Goal: Task Accomplishment & Management: Manage account settings

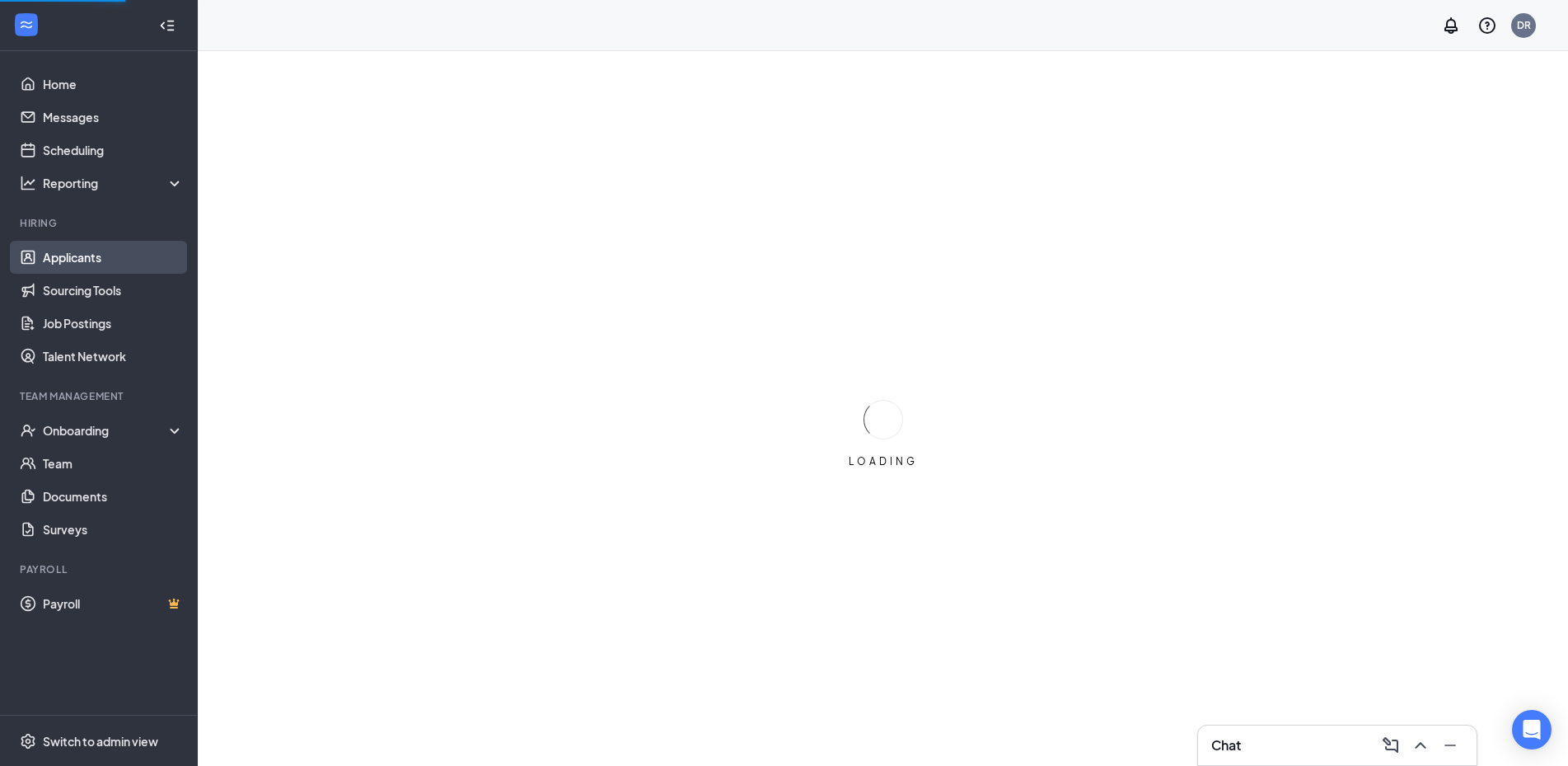
click at [80, 245] on link "Applicants" at bounding box center [113, 256] width 141 height 33
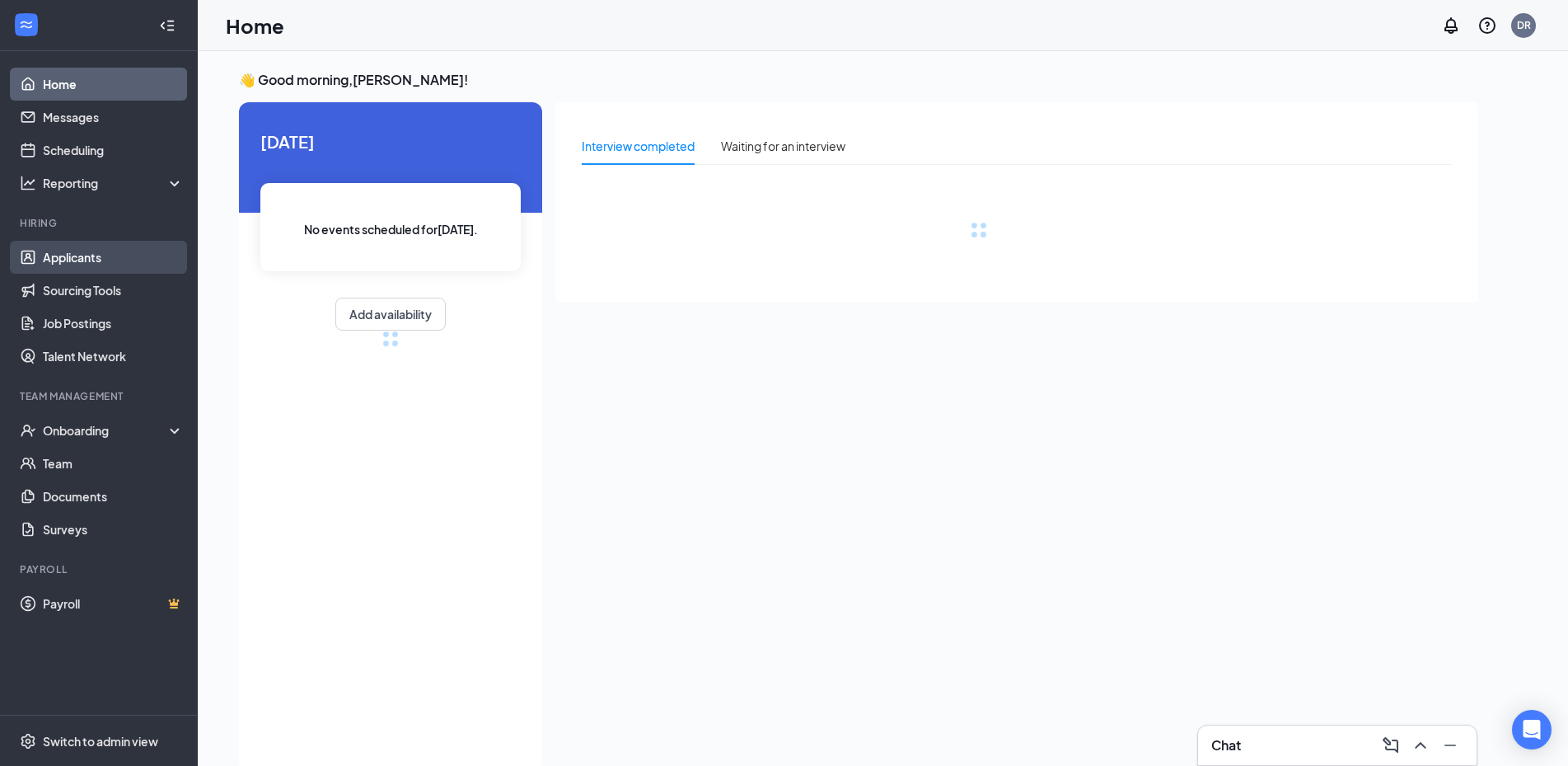
click at [77, 260] on link "Applicants" at bounding box center [113, 256] width 141 height 33
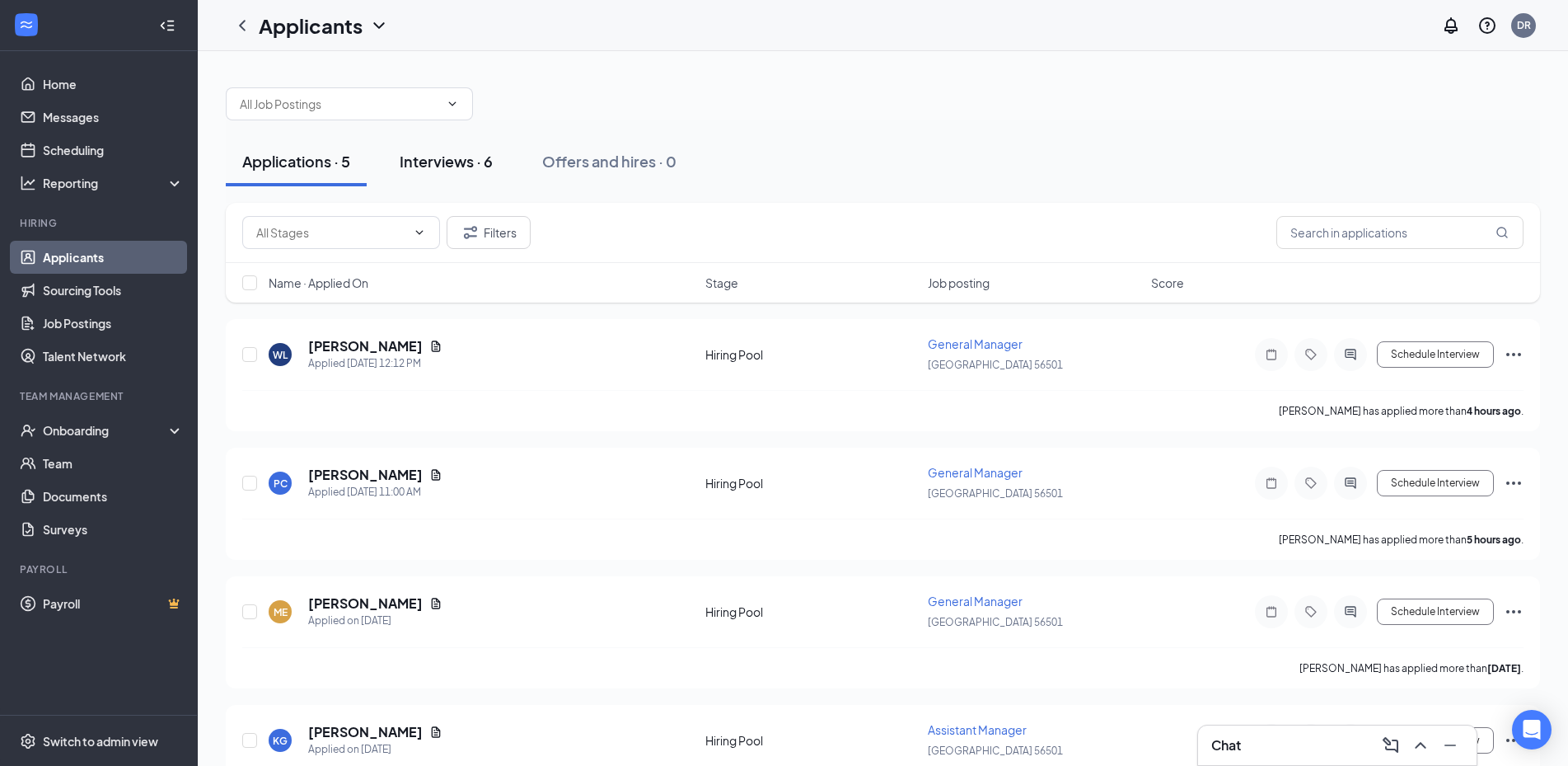
click at [437, 156] on div "Interviews · 6" at bounding box center [446, 161] width 93 height 20
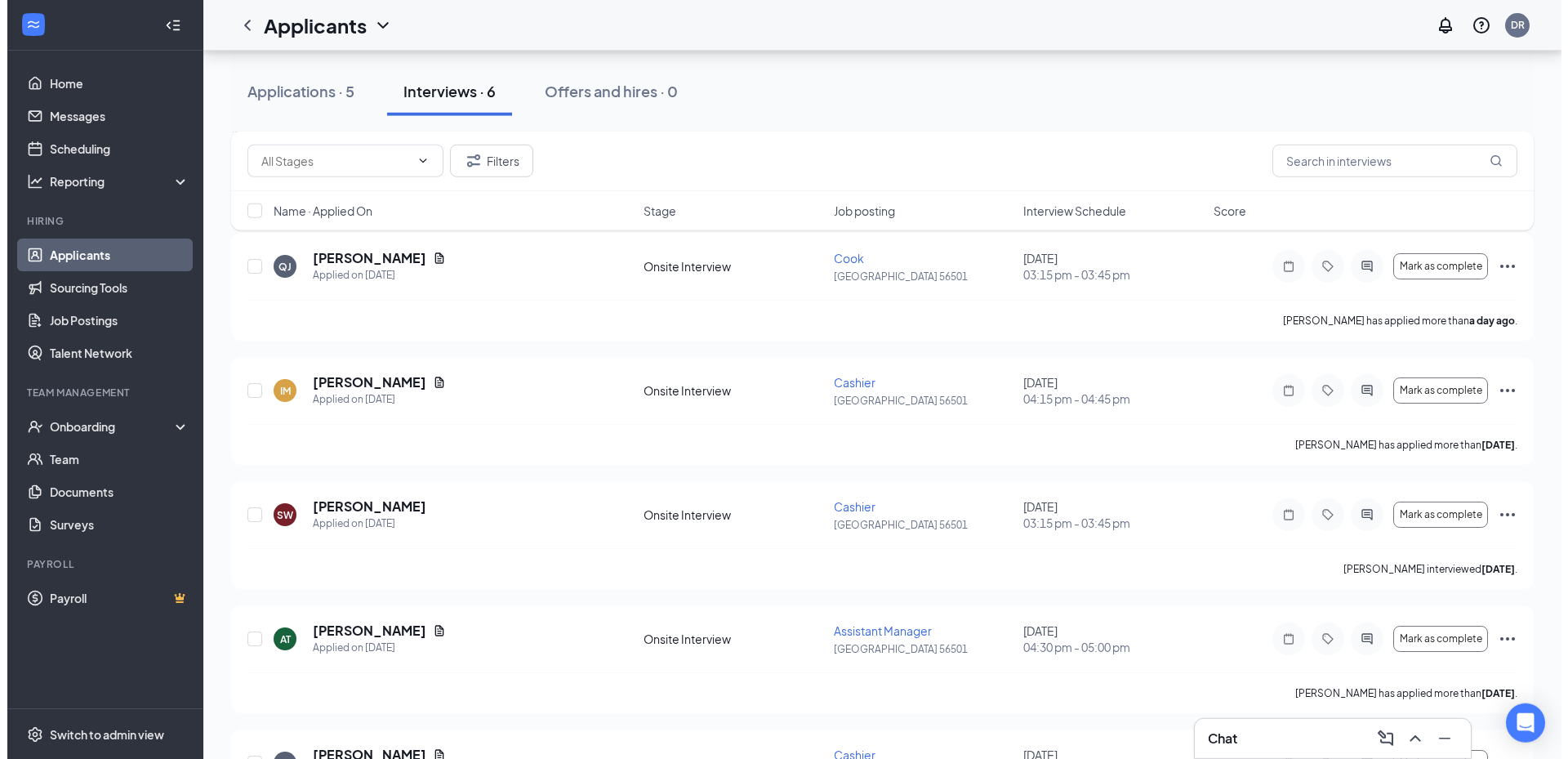
scroll to position [75, 0]
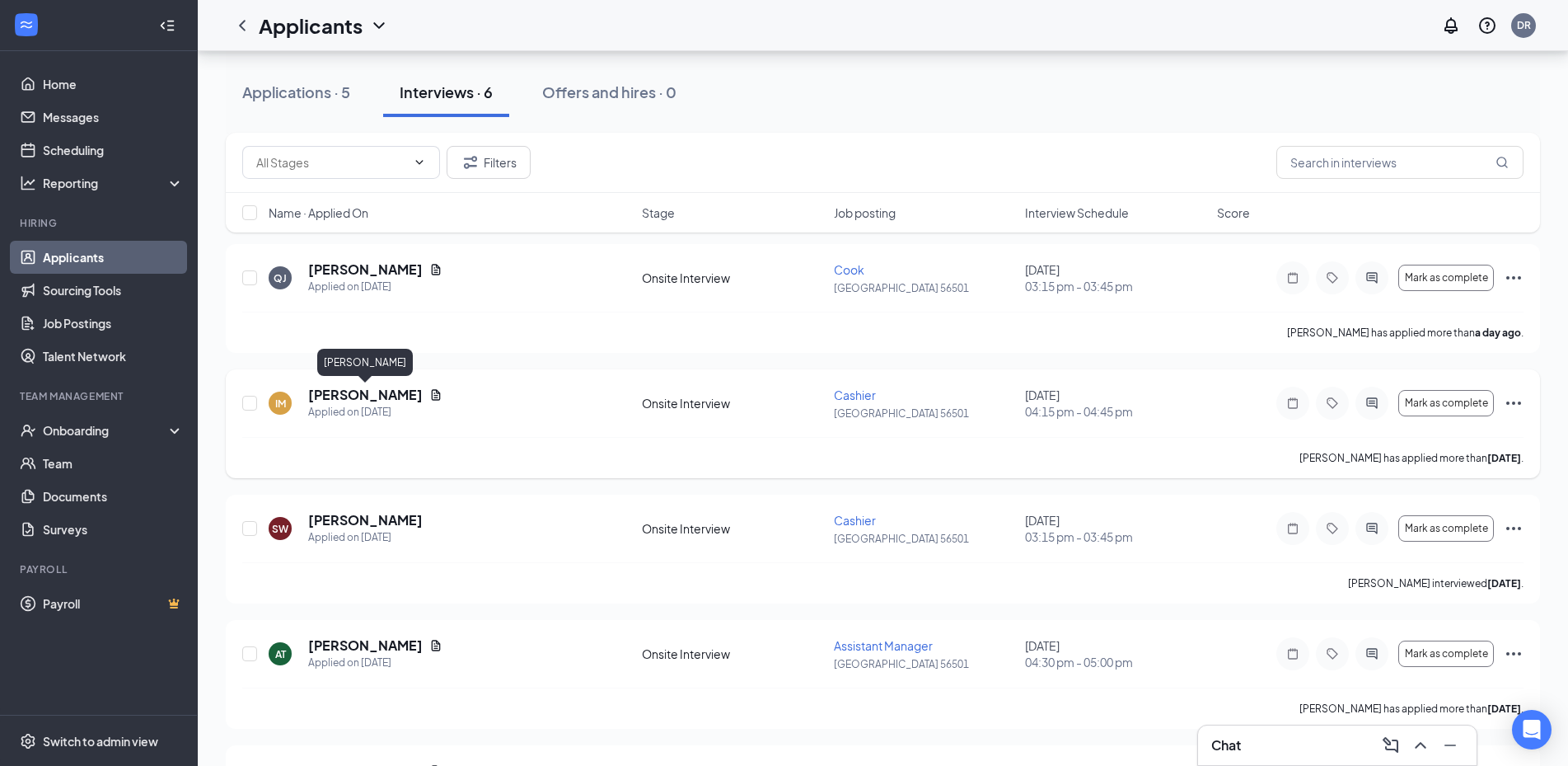
click at [367, 394] on h5 "Ionndrah McGuire" at bounding box center [365, 394] width 114 height 18
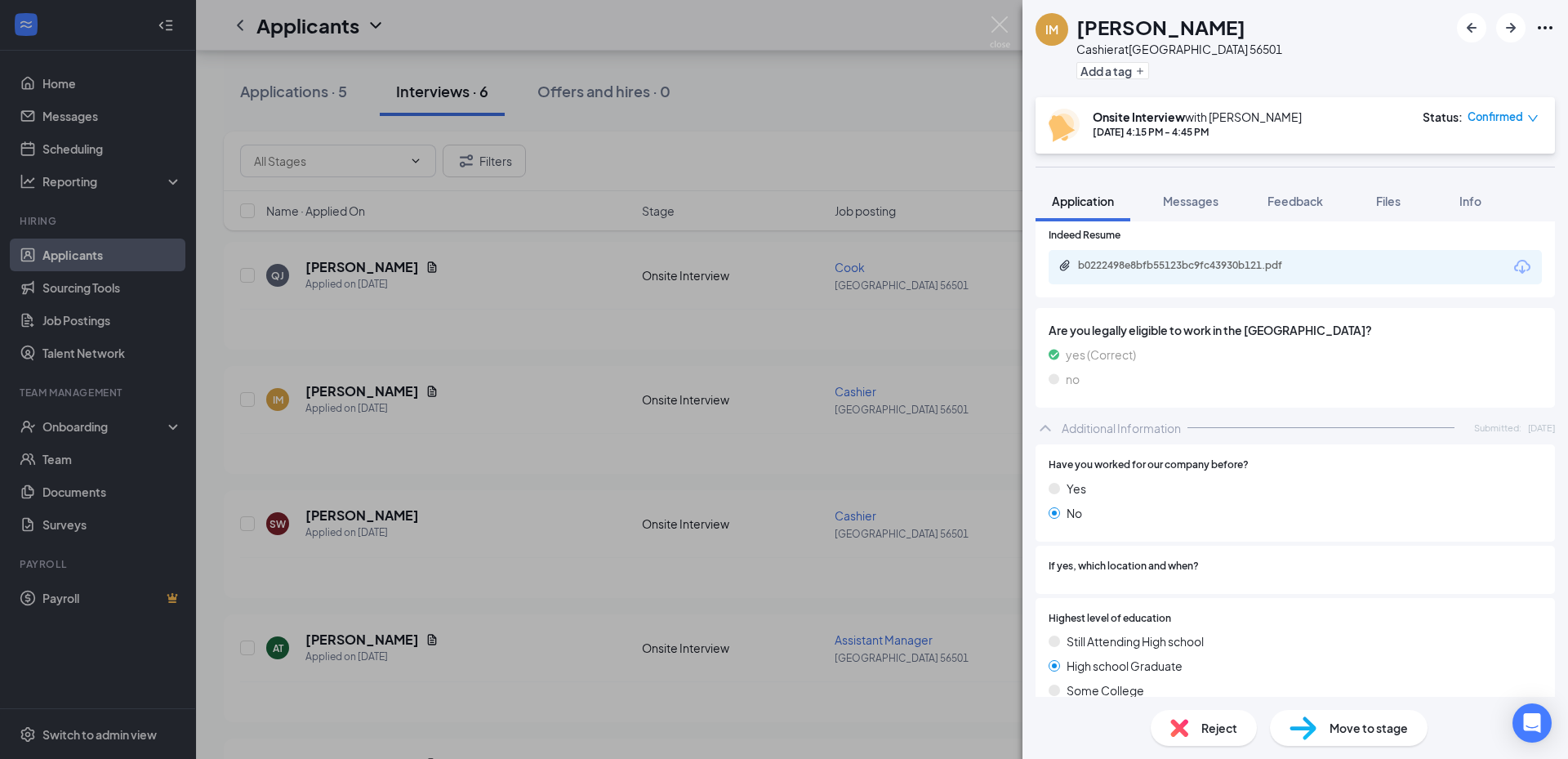
scroll to position [353, 0]
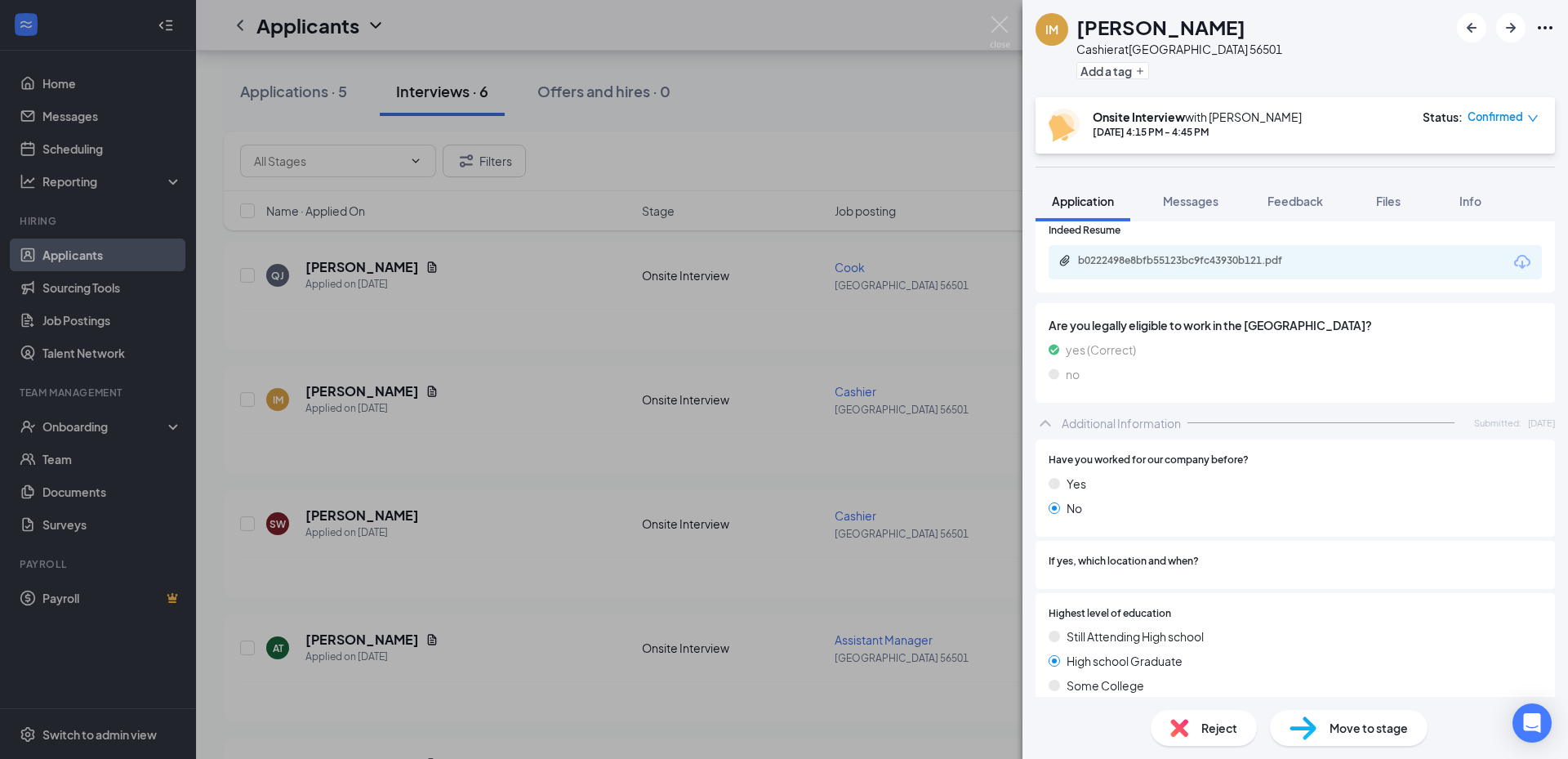
click at [1513, 263] on icon "Download" at bounding box center [1522, 262] width 19 height 19
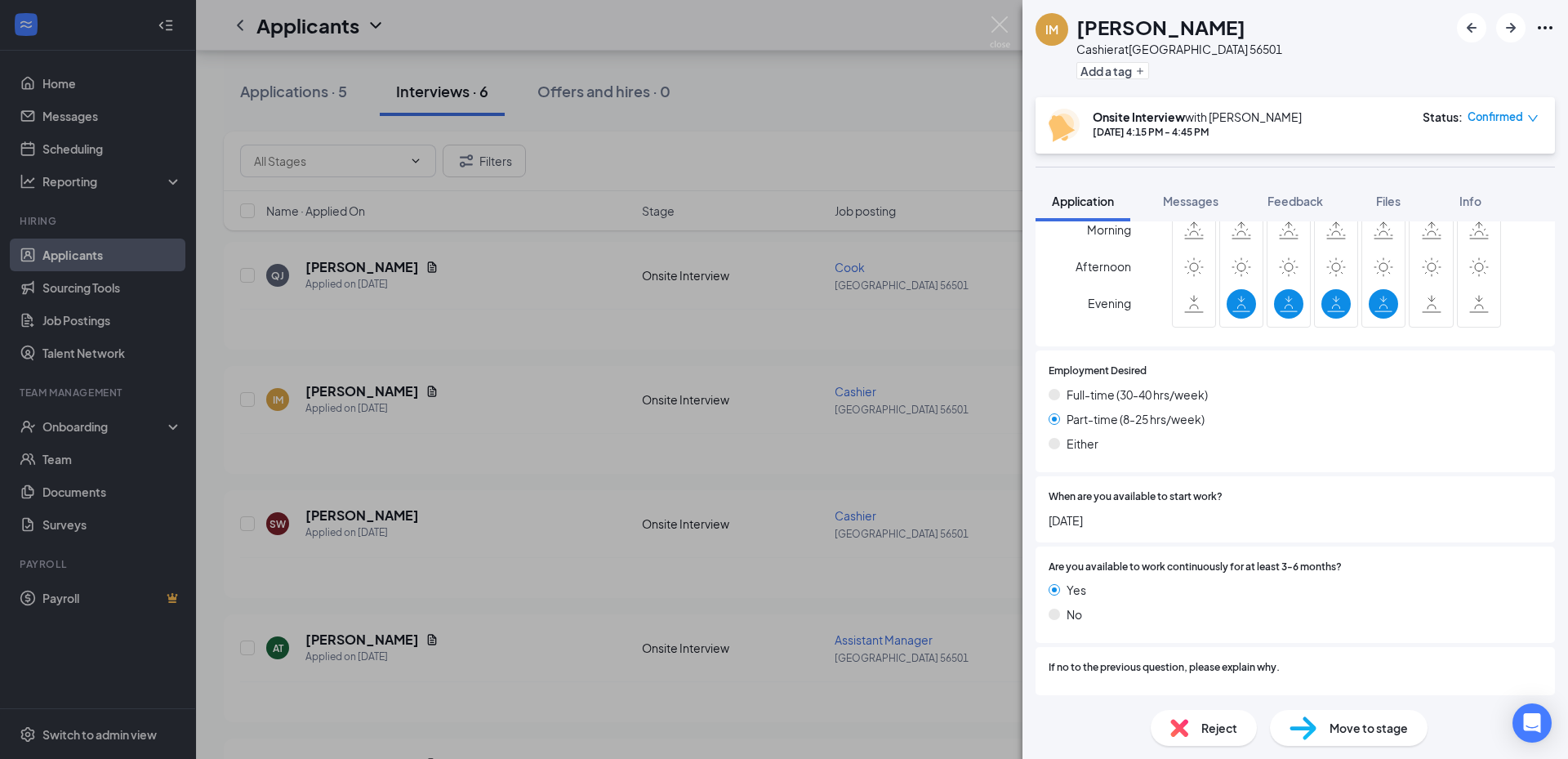
scroll to position [1149, 0]
drag, startPoint x: 1095, startPoint y: 564, endPoint x: 1318, endPoint y: 554, distance: 223.2
click at [1318, 554] on div "Are you available to work continuously for at least 3-6 months? Yes No" at bounding box center [1295, 593] width 519 height 97
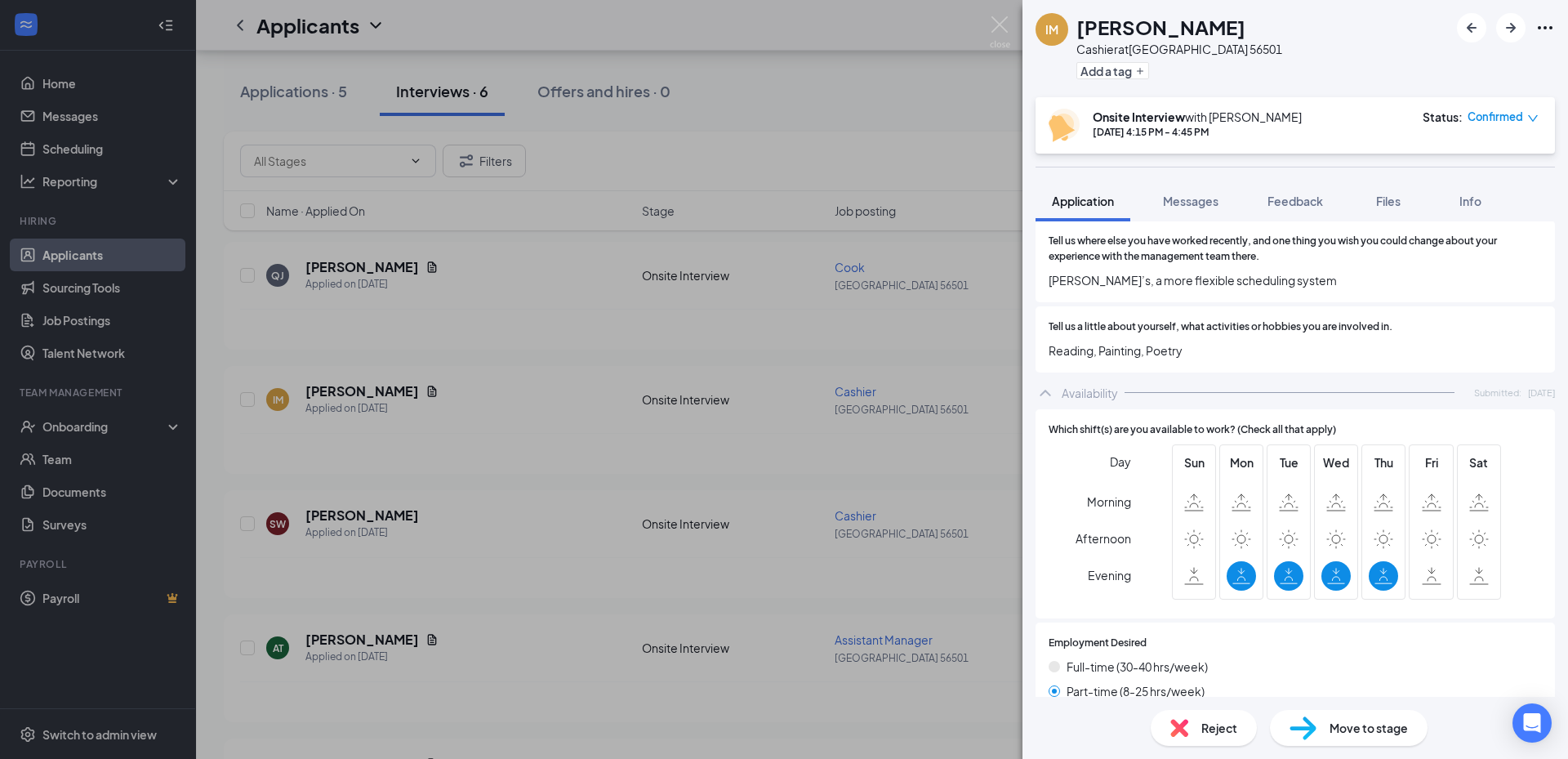
scroll to position [901, 0]
